Goal: Navigation & Orientation: Find specific page/section

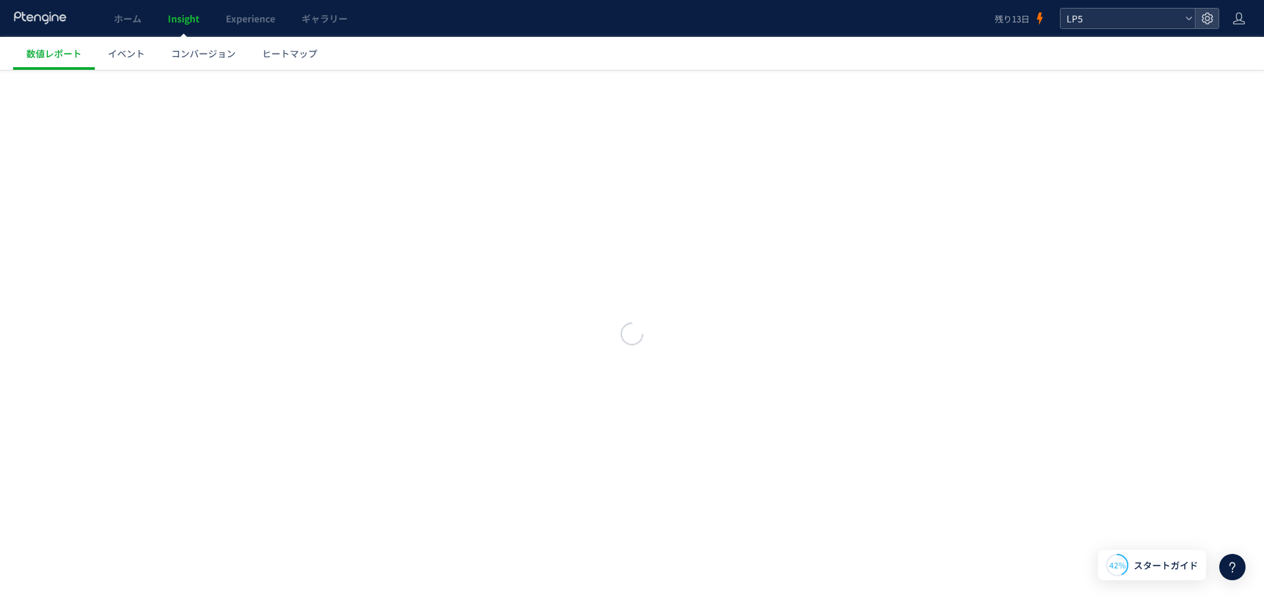
click at [1188, 20] on icon at bounding box center [1189, 18] width 8 height 8
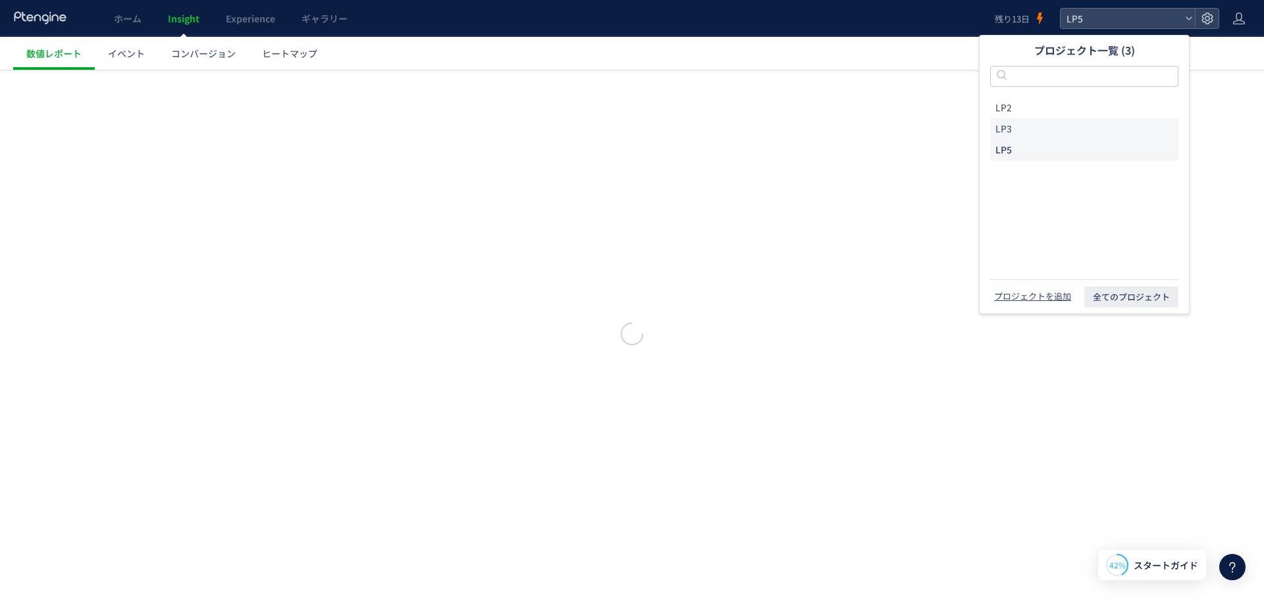
click at [1073, 132] on li "LP3" at bounding box center [1084, 129] width 188 height 21
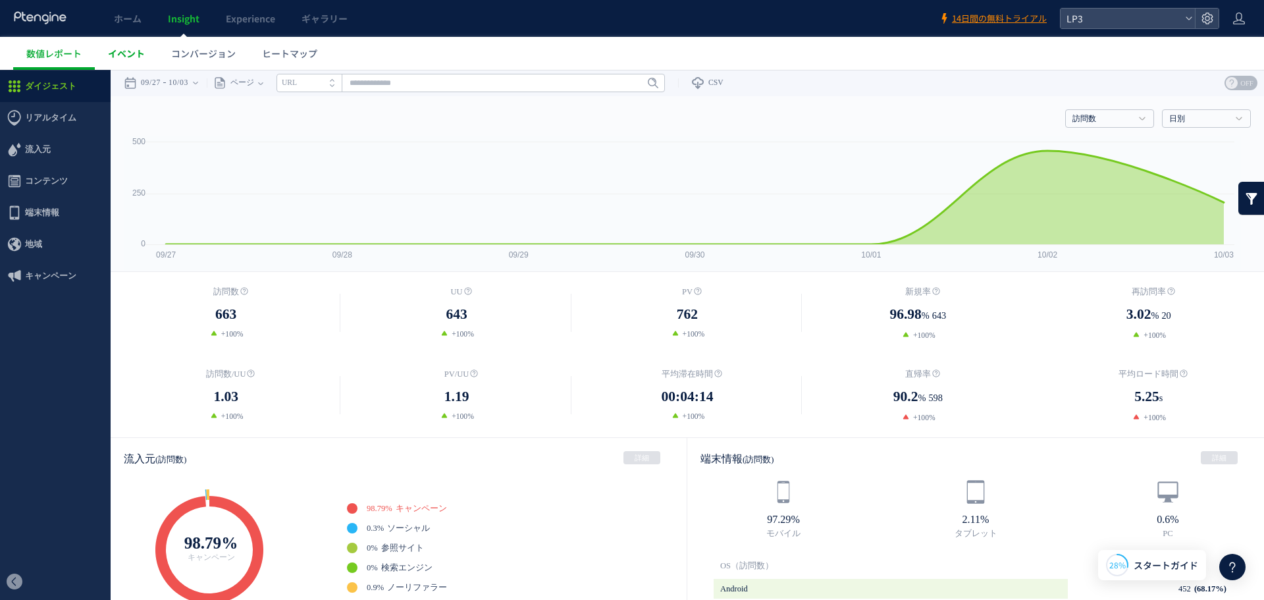
click at [122, 57] on span "イベント" at bounding box center [126, 53] width 37 height 13
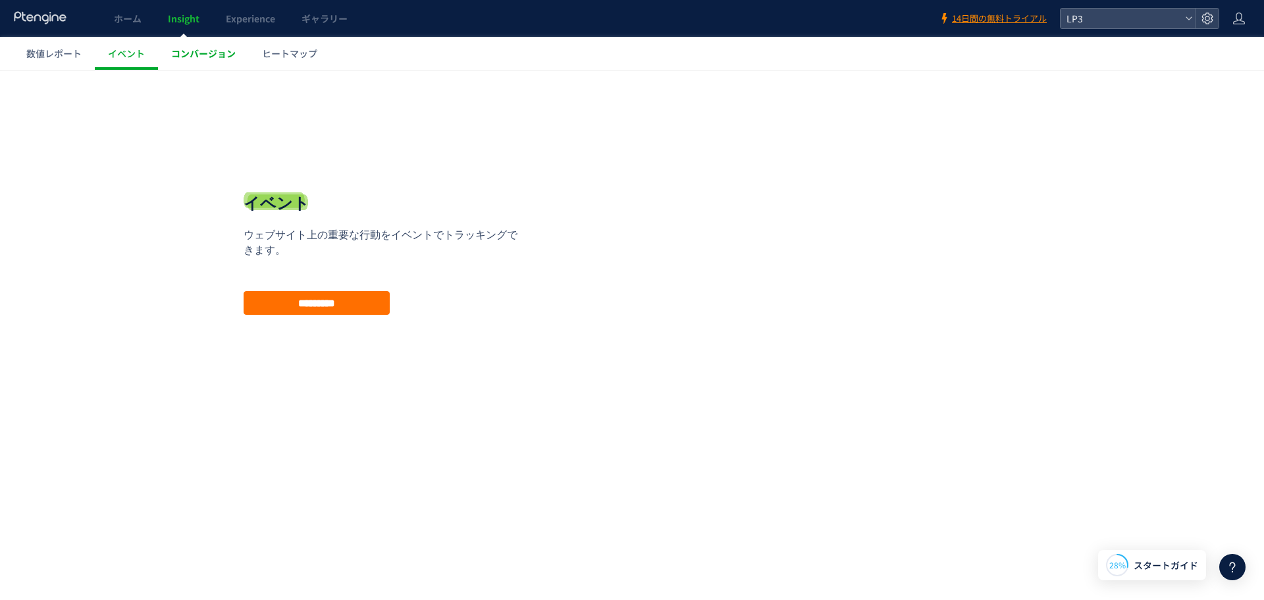
click at [190, 44] on link "コンバージョン" at bounding box center [203, 53] width 91 height 33
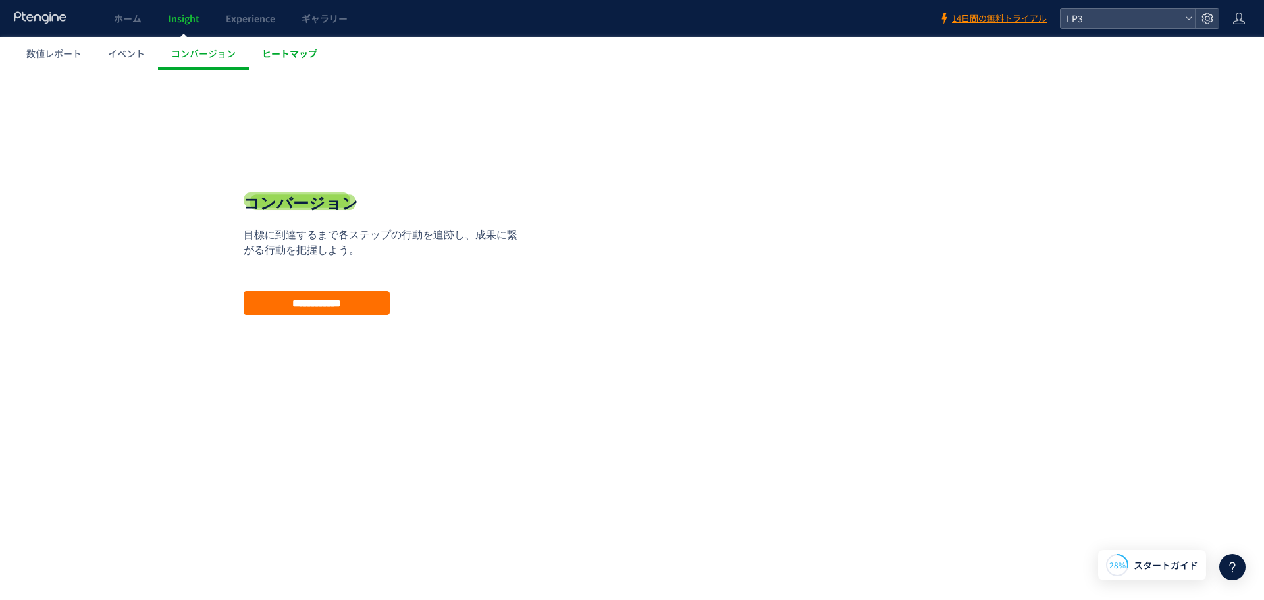
click at [307, 53] on span "ヒートマップ" at bounding box center [289, 53] width 55 height 13
click at [65, 55] on span "数値レポート" at bounding box center [53, 53] width 55 height 13
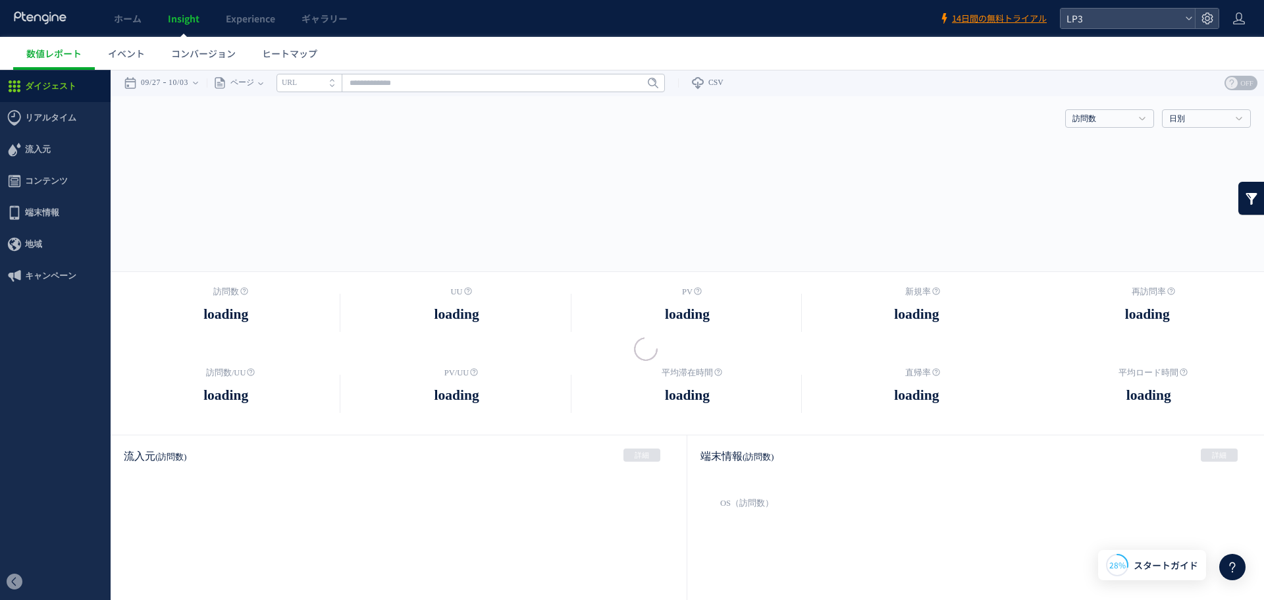
click at [140, 18] on div at bounding box center [632, 300] width 1264 height 600
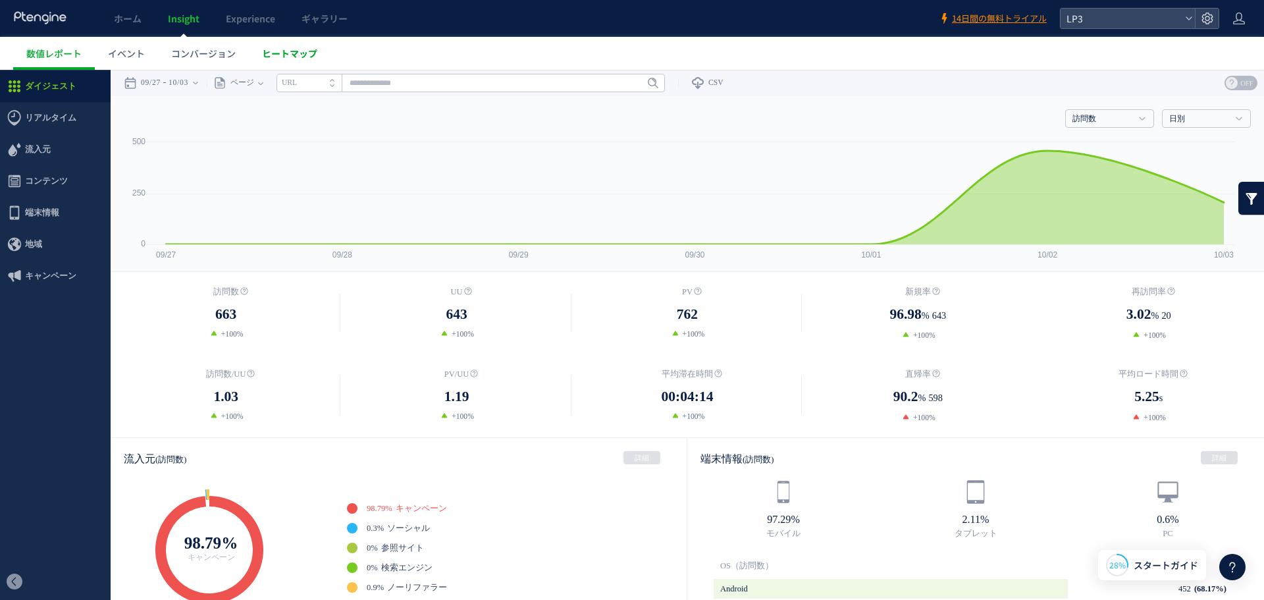
click at [287, 55] on span "ヒートマップ" at bounding box center [289, 53] width 55 height 13
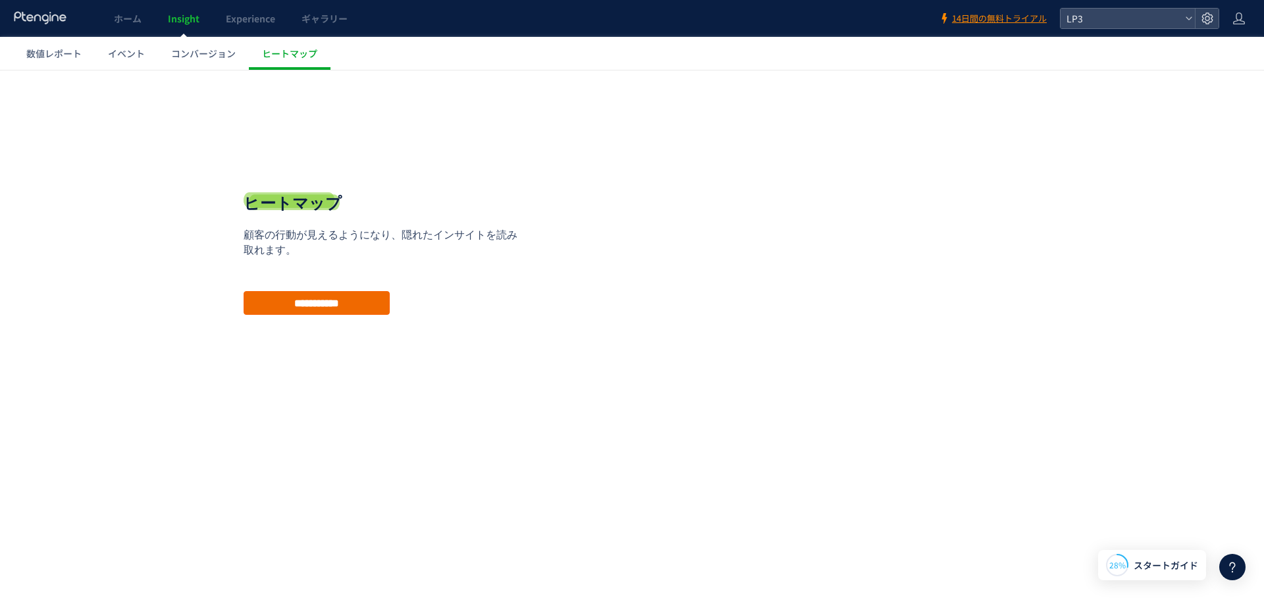
click at [351, 304] on input "**********" at bounding box center [317, 303] width 146 height 24
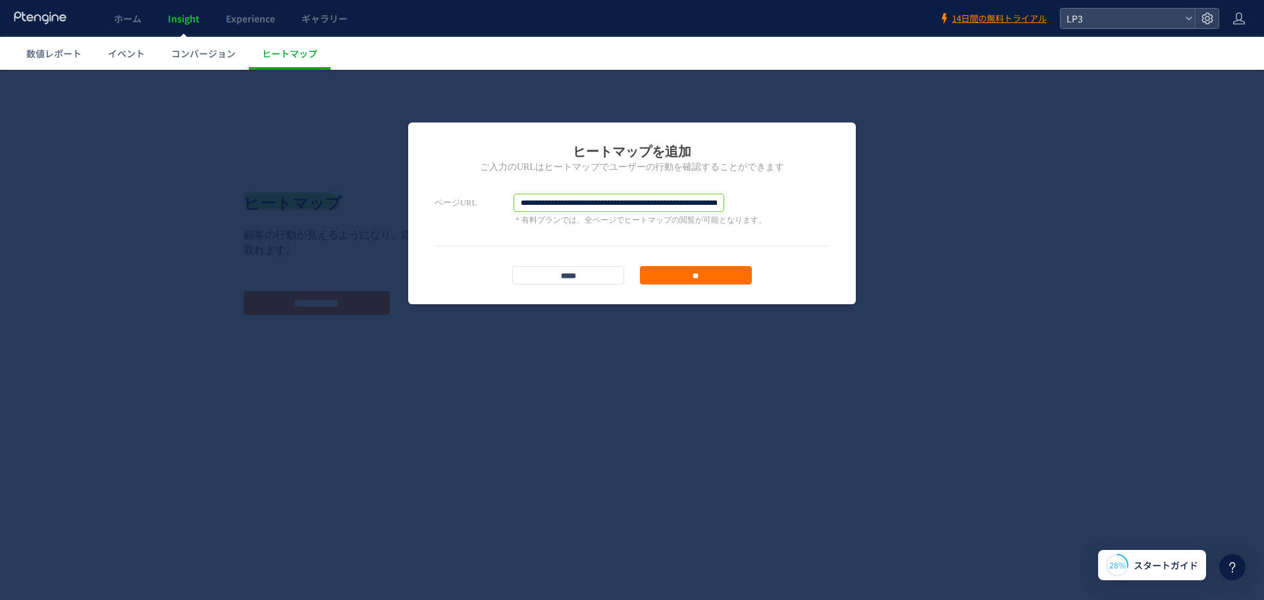
click at [645, 202] on input "**********" at bounding box center [619, 203] width 211 height 18
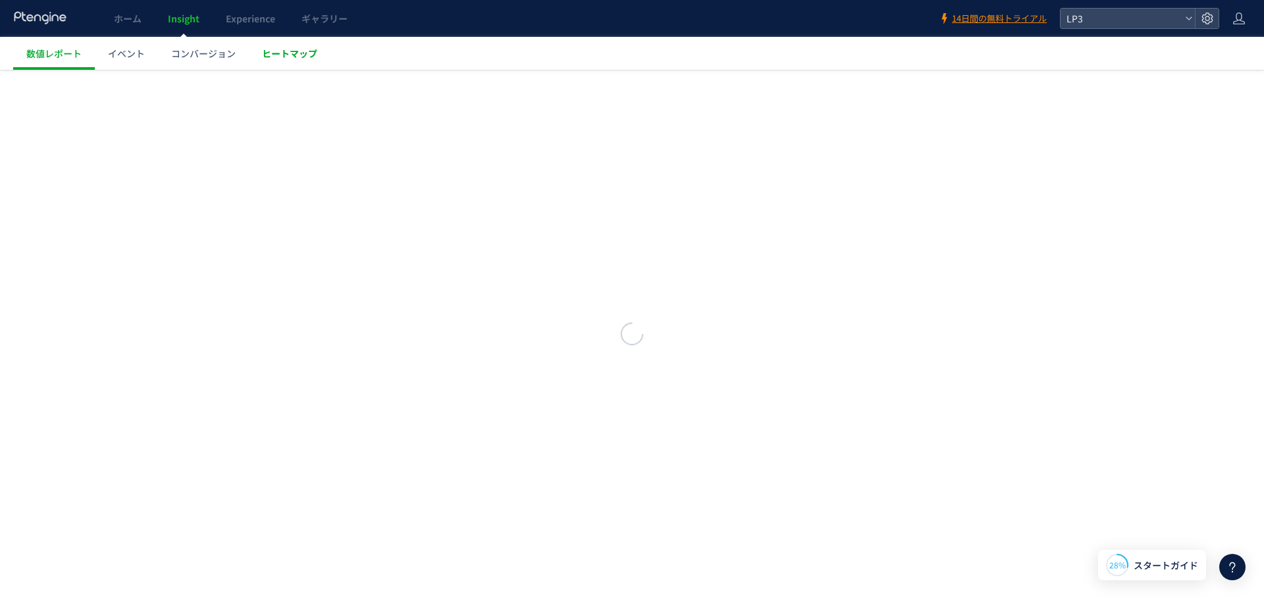
click at [292, 56] on span "ヒートマップ" at bounding box center [289, 53] width 55 height 13
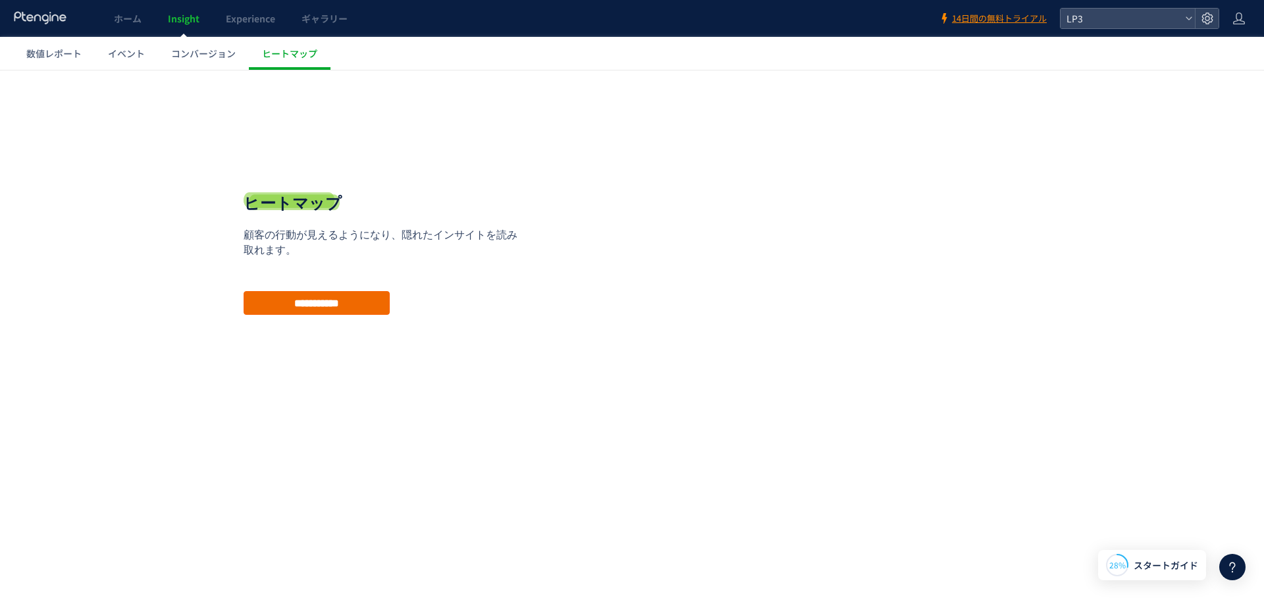
click at [339, 296] on input "**********" at bounding box center [317, 303] width 146 height 24
type input "**********"
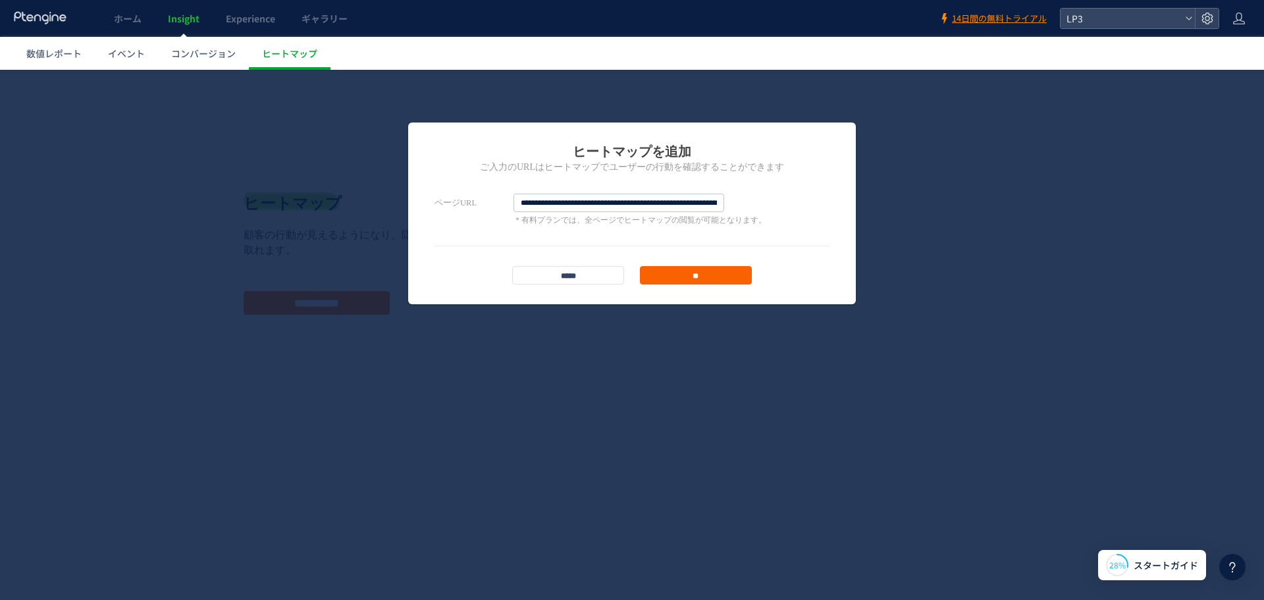
click at [688, 273] on input "**" at bounding box center [696, 275] width 112 height 18
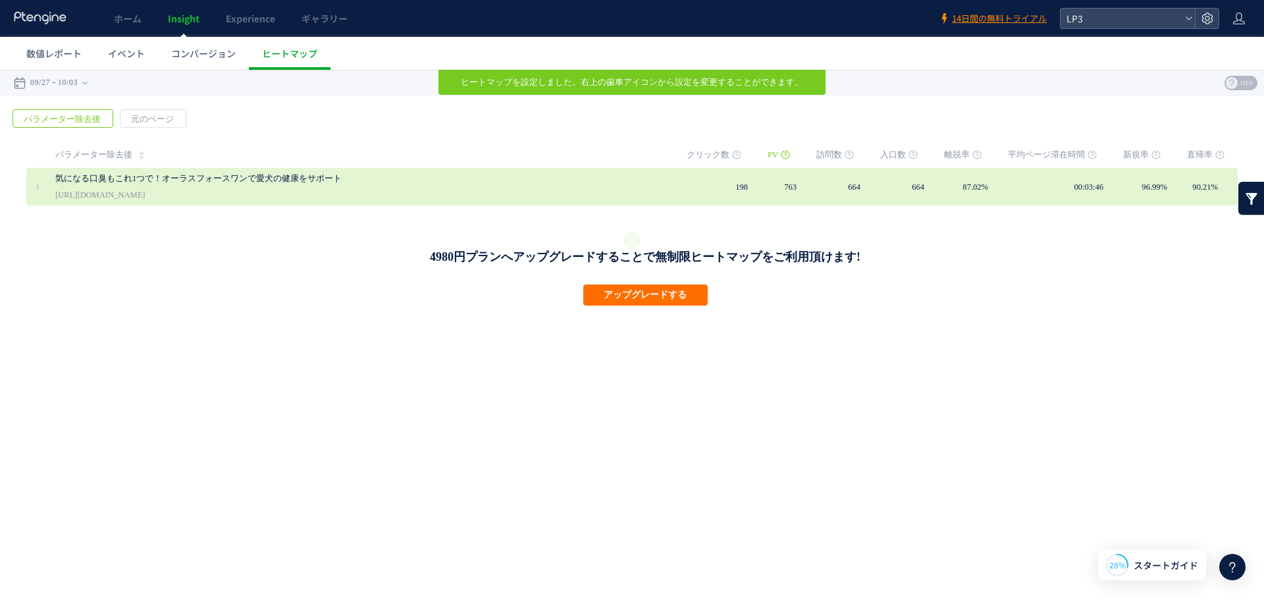
click at [381, 180] on link "気になる口臭もこれ1つで！オーラスフォースワンで愛犬の健康をサポート" at bounding box center [358, 179] width 606 height 16
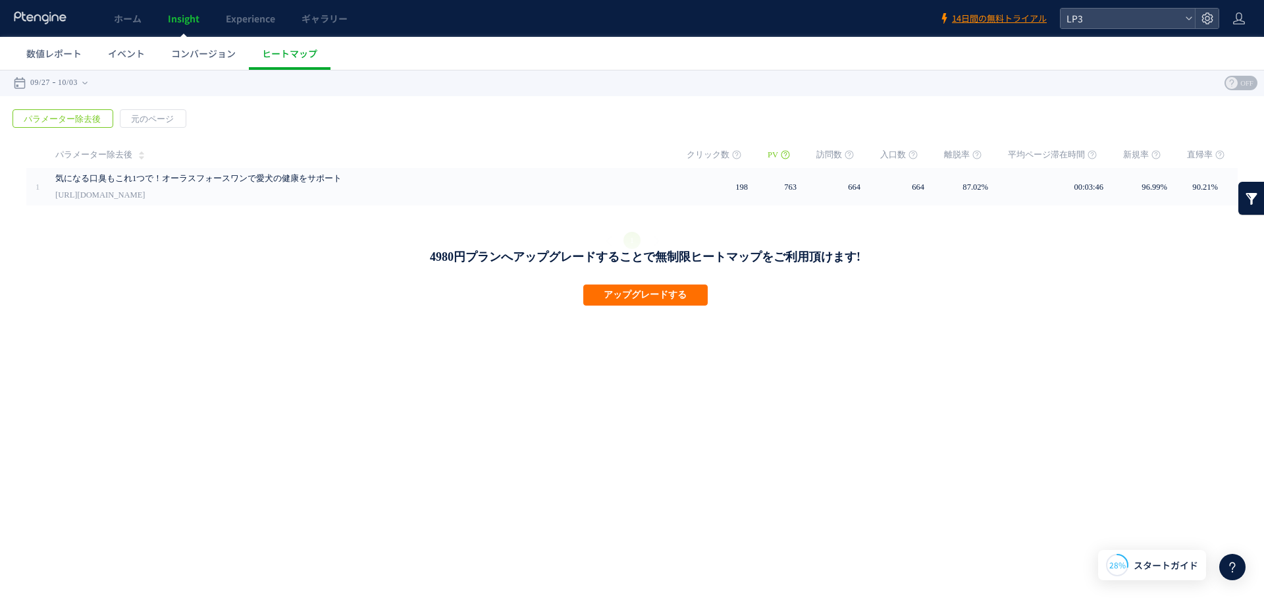
click at [1247, 198] on link at bounding box center [1252, 198] width 26 height 33
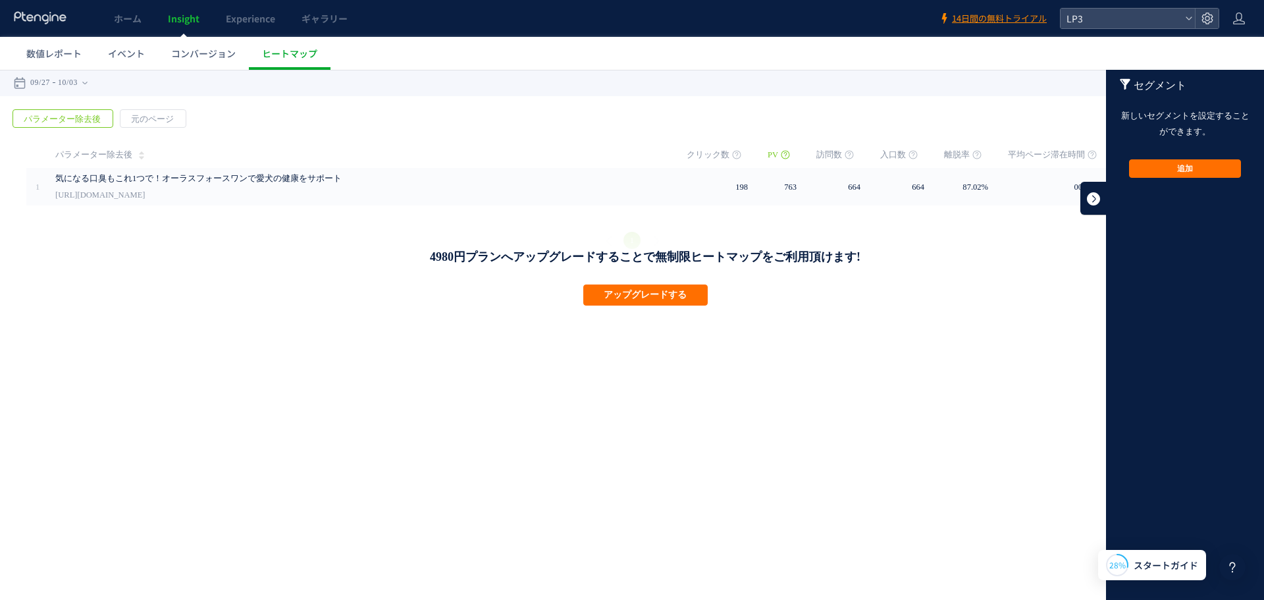
click at [1094, 190] on link at bounding box center [1094, 198] width 26 height 33
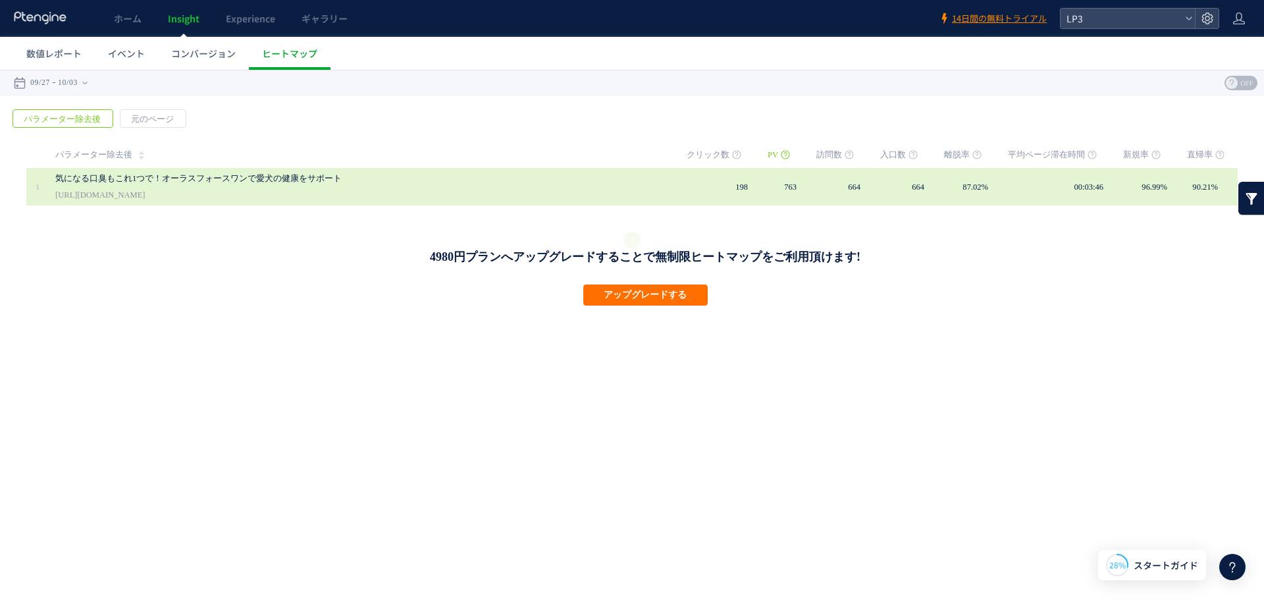
click at [114, 197] on link "[URL][DOMAIN_NAME]" at bounding box center [100, 195] width 90 height 16
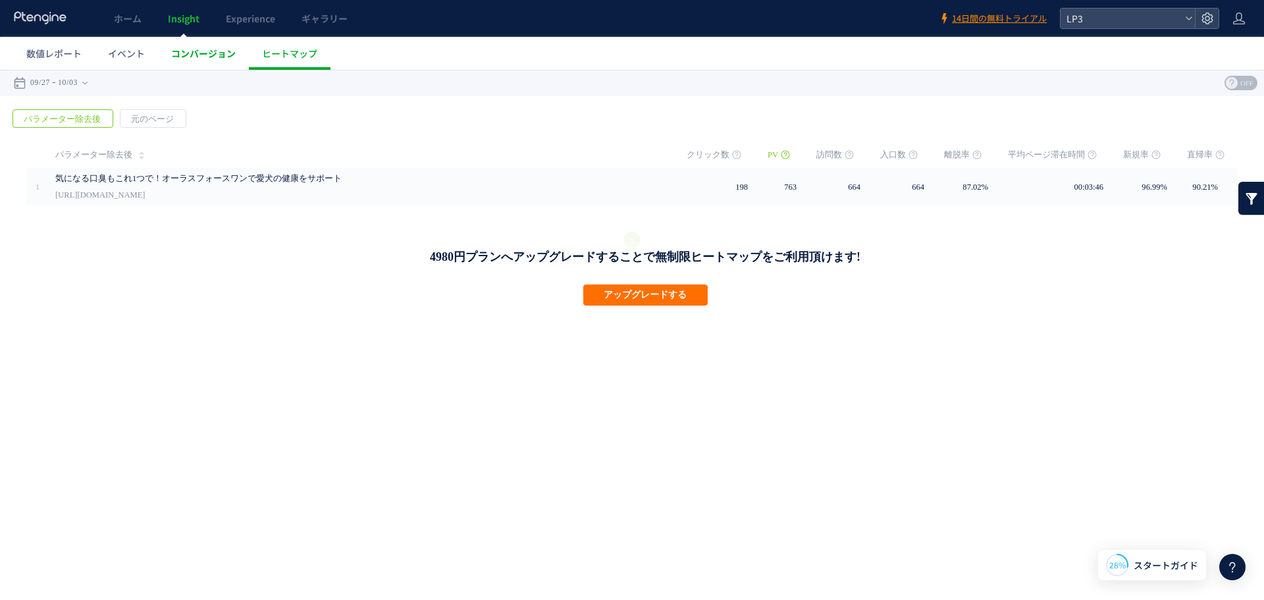
click at [222, 57] on span "コンバージョン" at bounding box center [203, 53] width 65 height 13
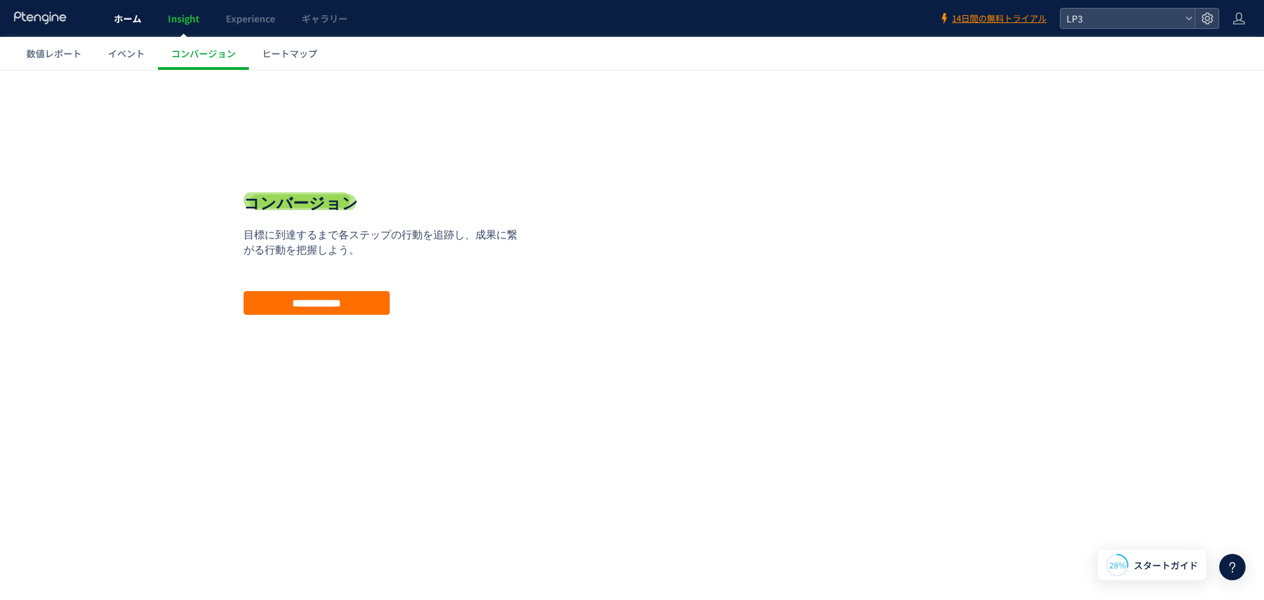
click at [137, 18] on span "ホーム" at bounding box center [128, 18] width 28 height 13
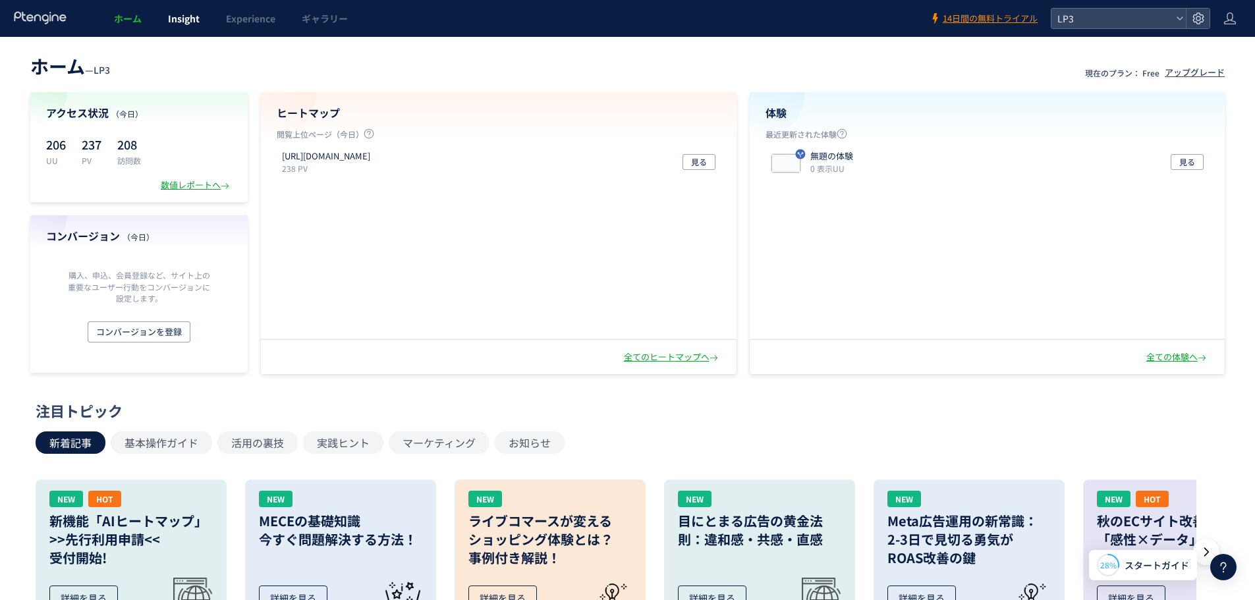
click at [196, 9] on link "Insight" at bounding box center [184, 18] width 58 height 37
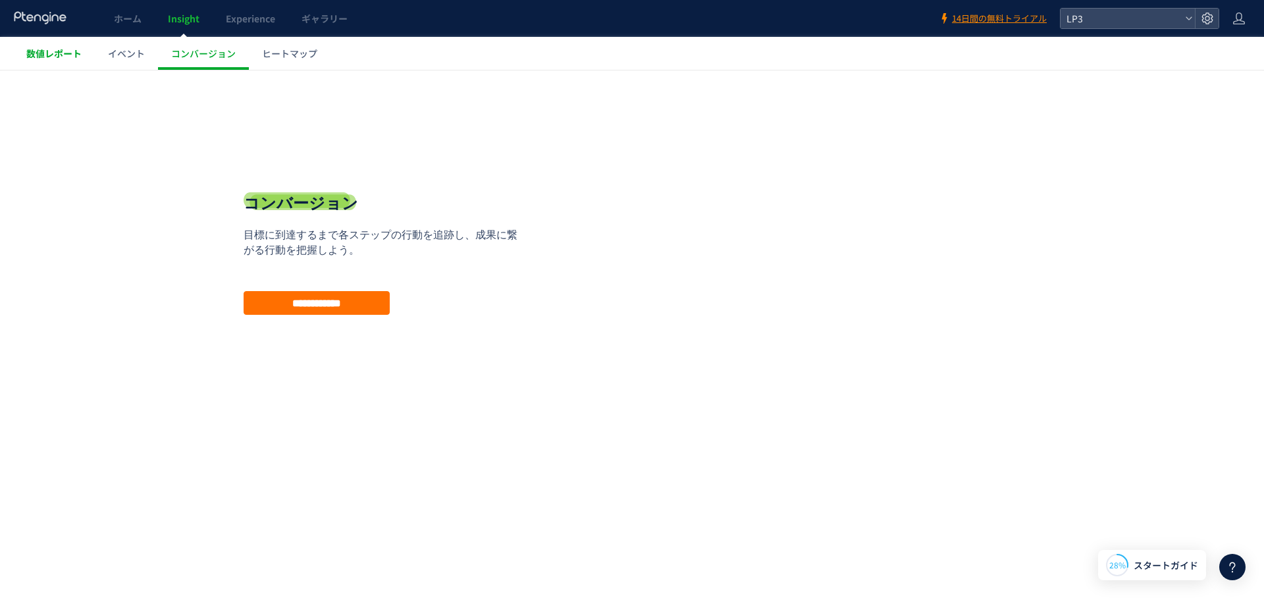
click at [51, 53] on span "数値レポート" at bounding box center [53, 53] width 55 height 13
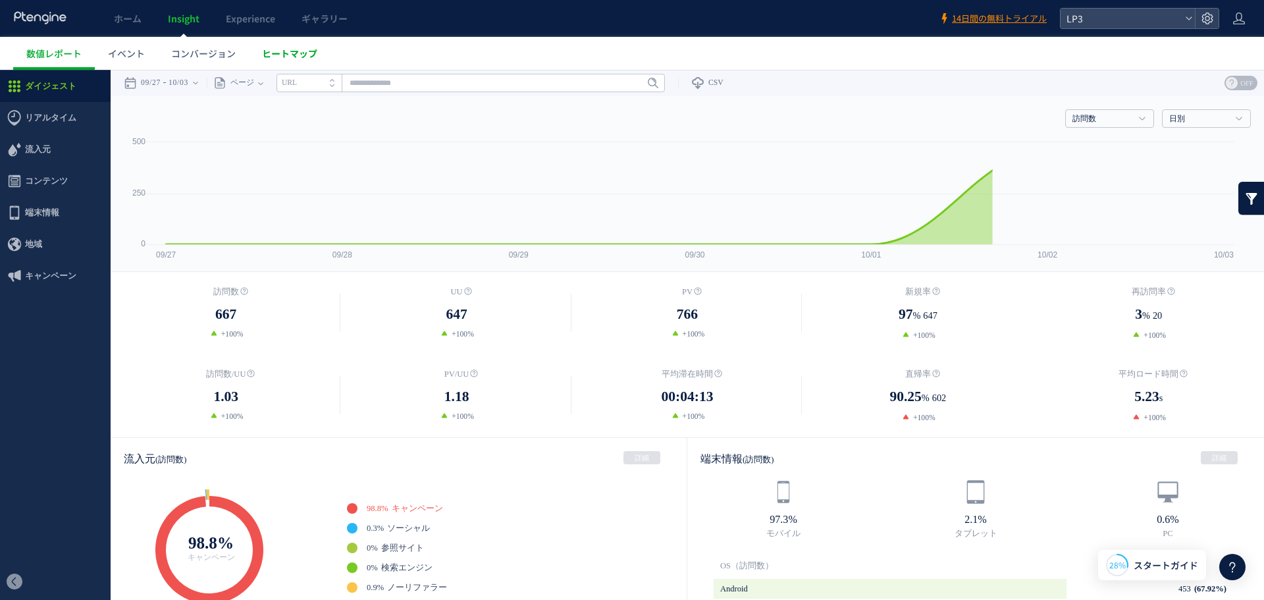
click at [275, 51] on span "ヒートマップ" at bounding box center [289, 53] width 55 height 13
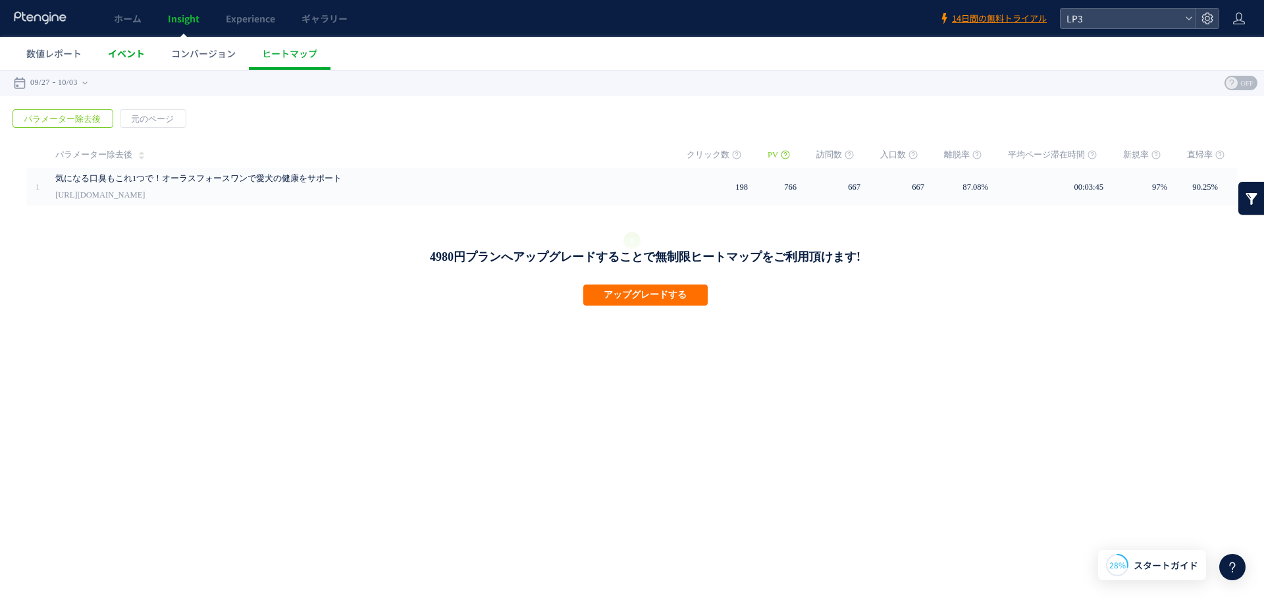
click at [136, 54] on span "イベント" at bounding box center [126, 53] width 37 height 13
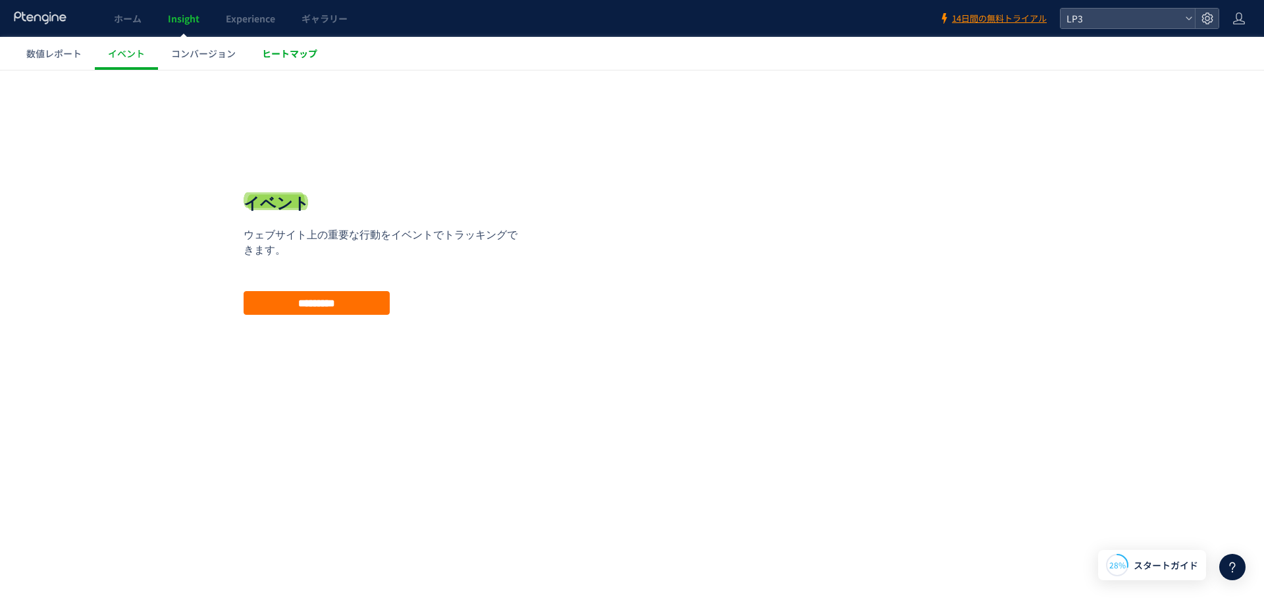
click at [272, 53] on span "ヒートマップ" at bounding box center [289, 53] width 55 height 13
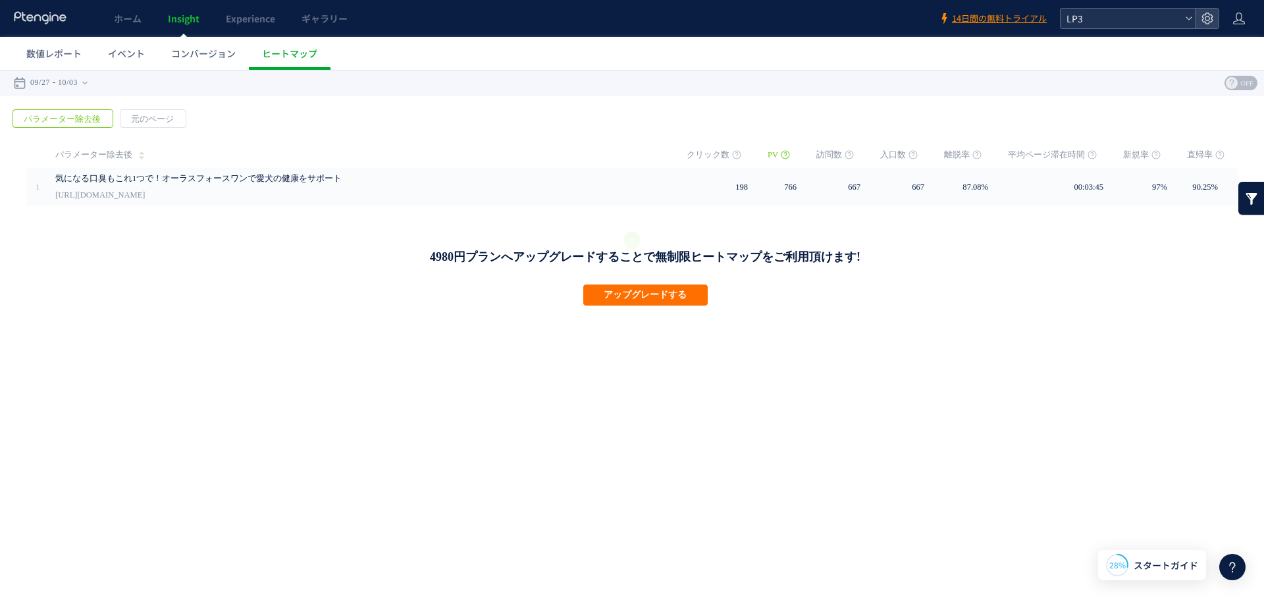
click at [1148, 16] on span "LP3" at bounding box center [1121, 19] width 117 height 20
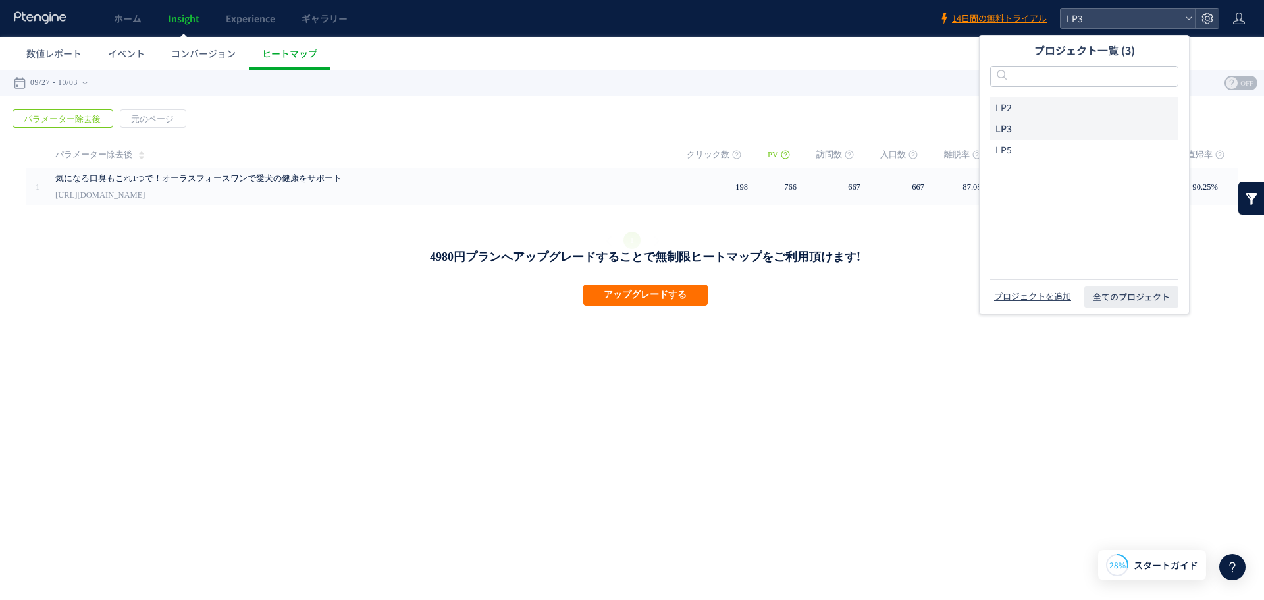
click at [1080, 104] on li "LP2" at bounding box center [1084, 107] width 188 height 21
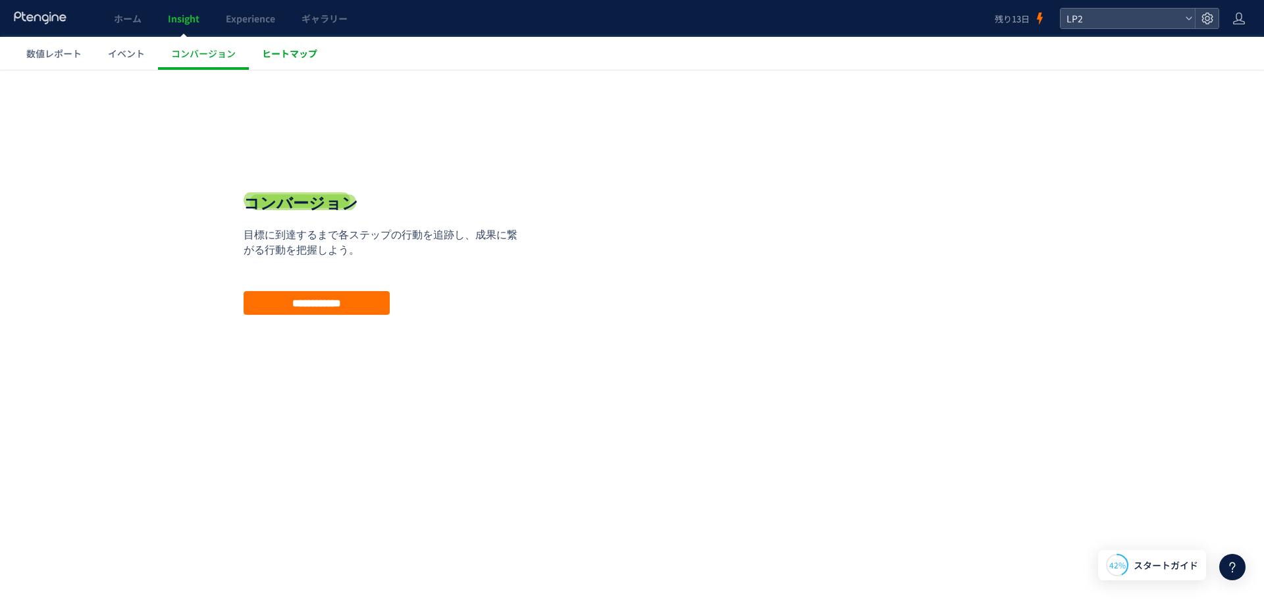
click at [327, 61] on link "ヒートマップ" at bounding box center [290, 53] width 82 height 33
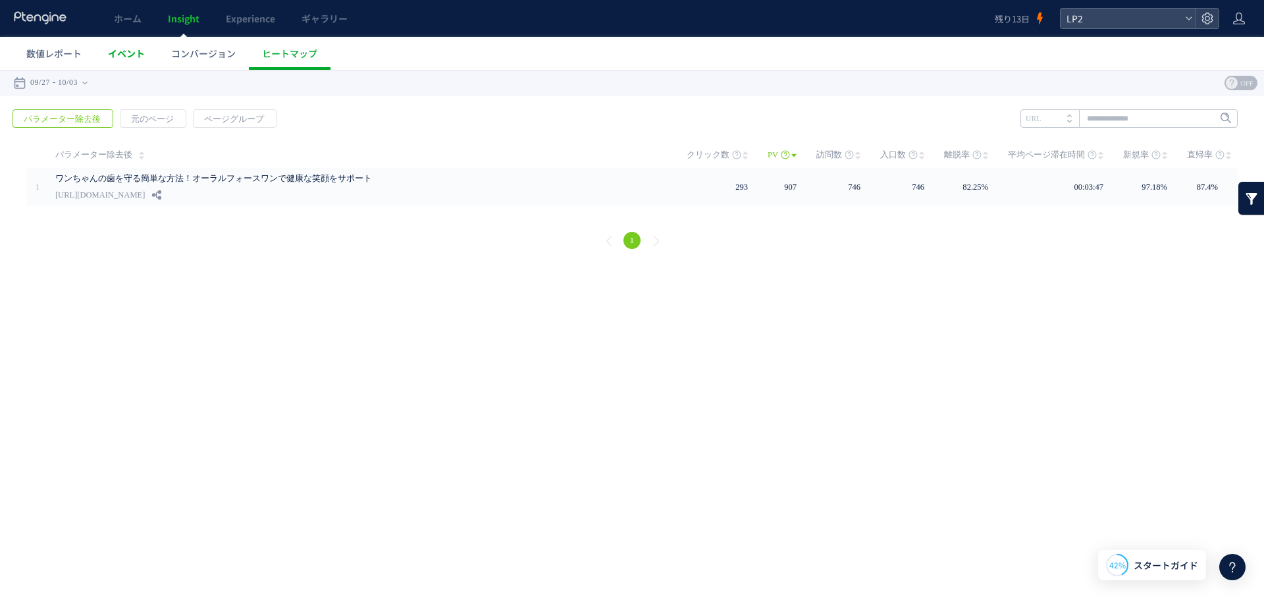
click at [130, 55] on span "イベント" at bounding box center [126, 53] width 37 height 13
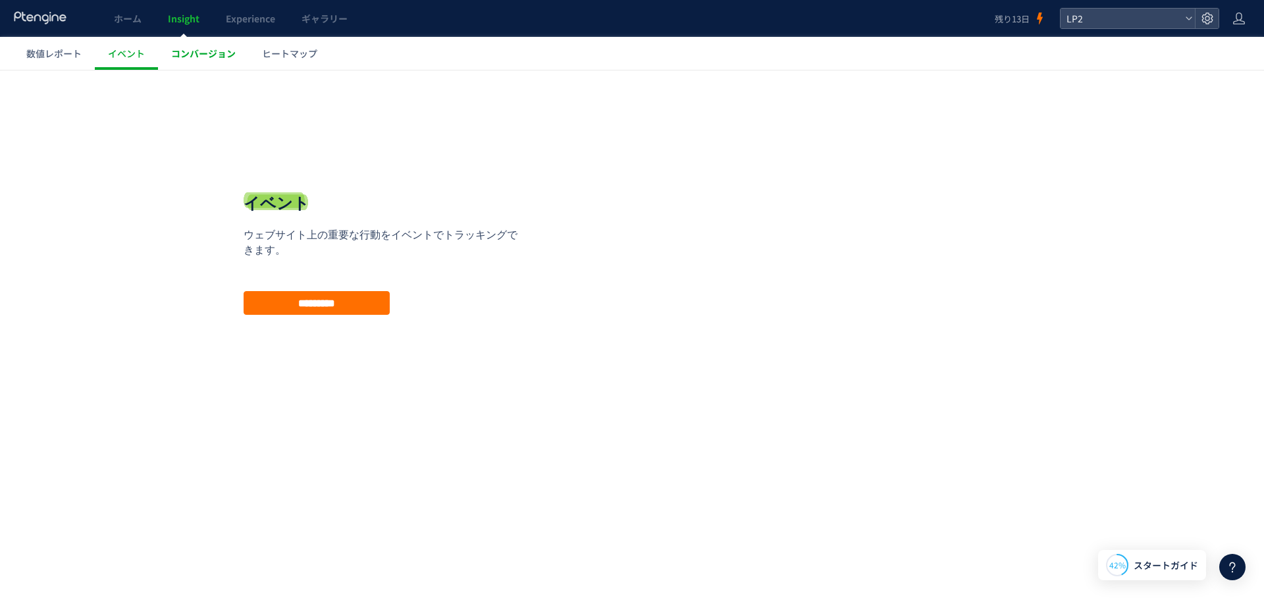
click at [190, 55] on span "コンバージョン" at bounding box center [203, 53] width 65 height 13
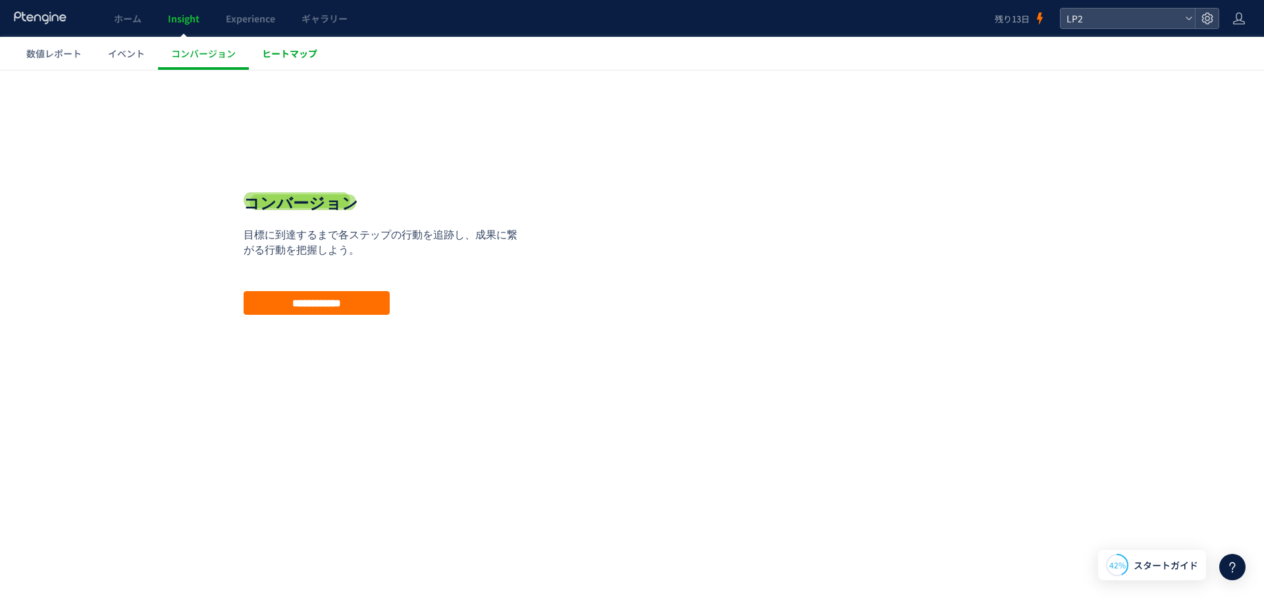
click at [307, 51] on span "ヒートマップ" at bounding box center [289, 53] width 55 height 13
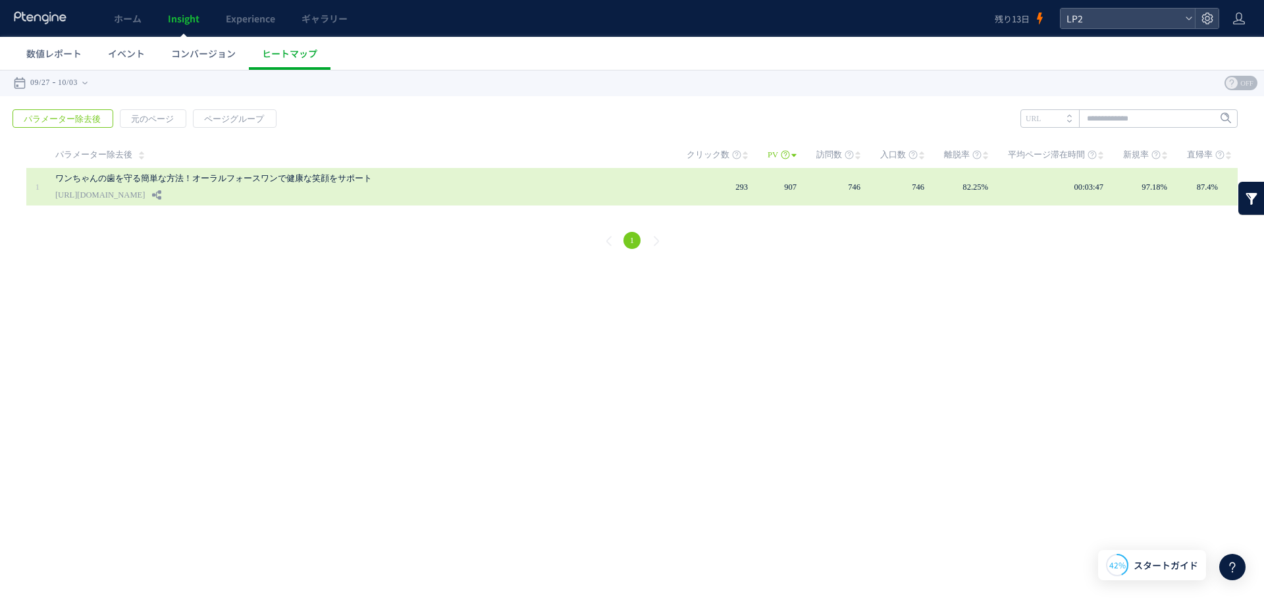
click at [427, 189] on div "ワンちゃんの歯を守る簡単な方法！オーラルフォースワンで健康な笑顔をサポート [URL][DOMAIN_NAME]" at bounding box center [361, 187] width 613 height 38
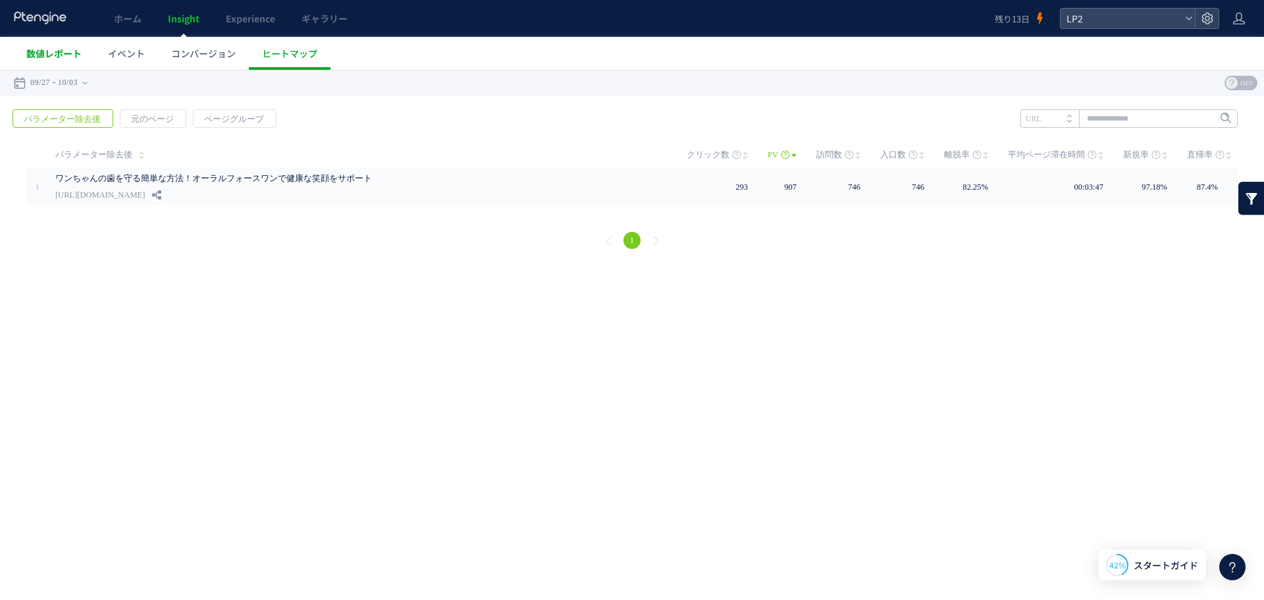
click at [57, 56] on span "数値レポート" at bounding box center [53, 53] width 55 height 13
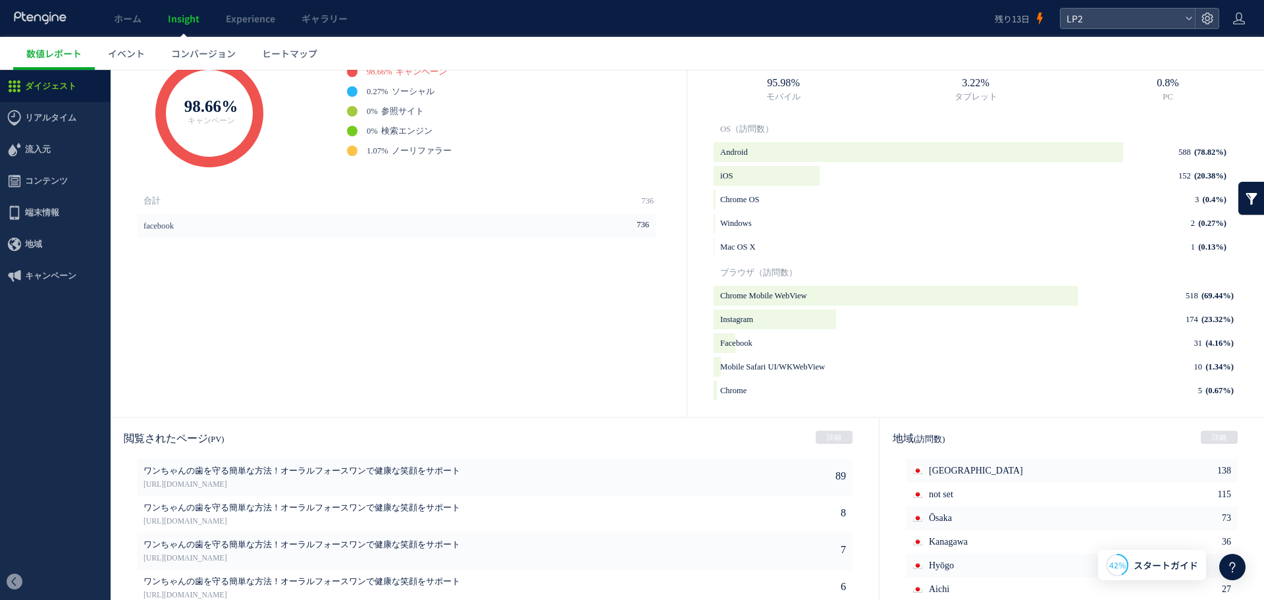
scroll to position [573, 0]
